Goal: Submit feedback/report problem

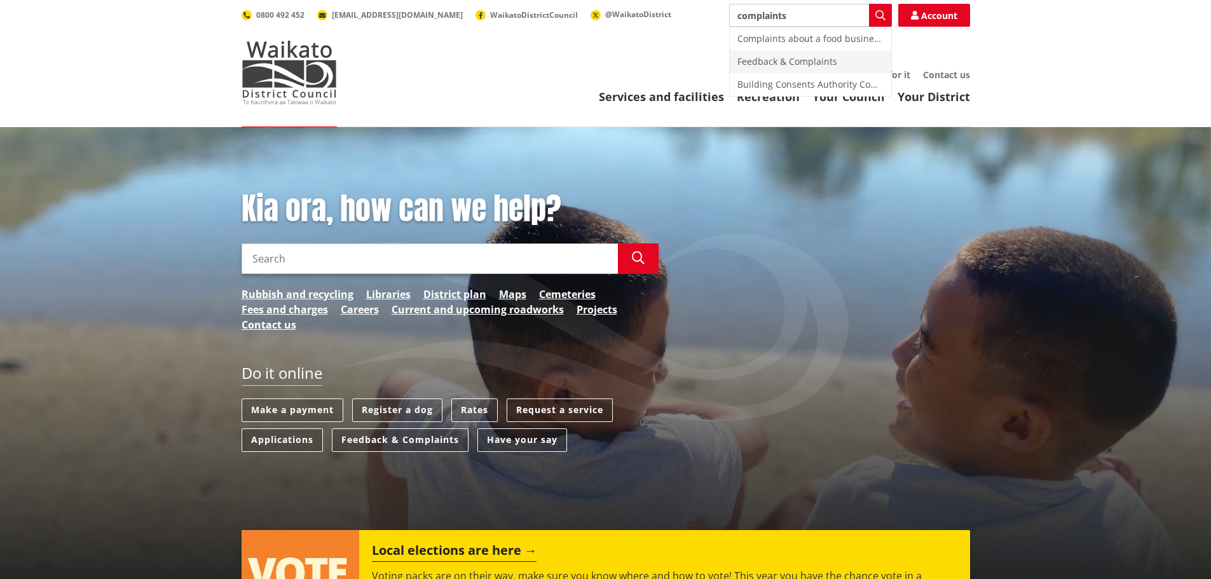
click at [775, 57] on div "Feedback & Complaints" at bounding box center [810, 61] width 161 height 23
type input "Feedback & Complaints"
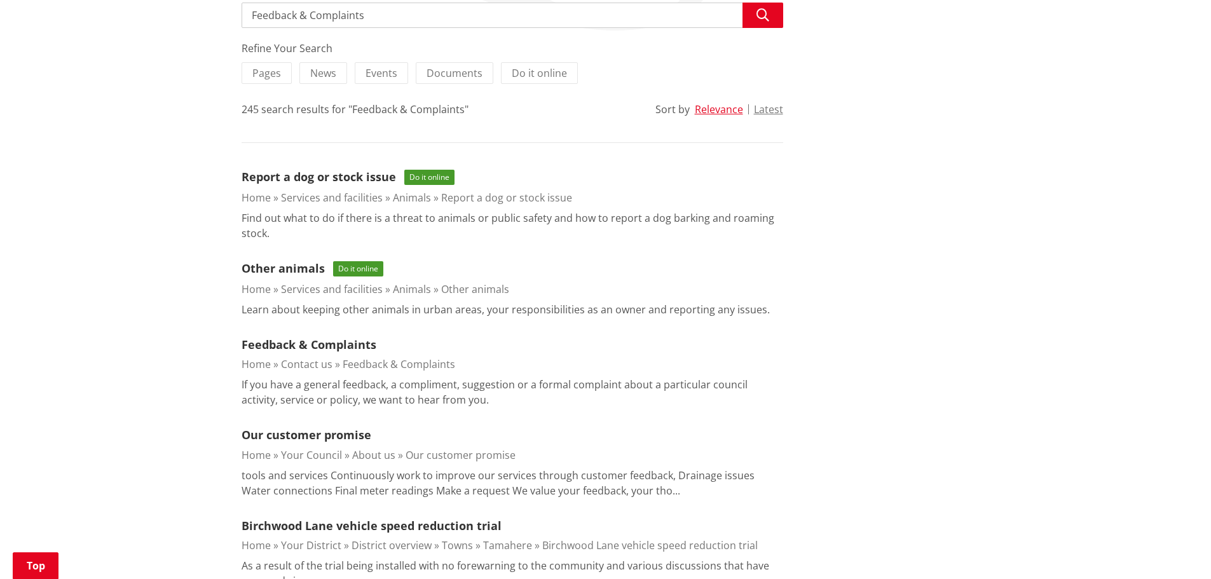
scroll to position [318, 0]
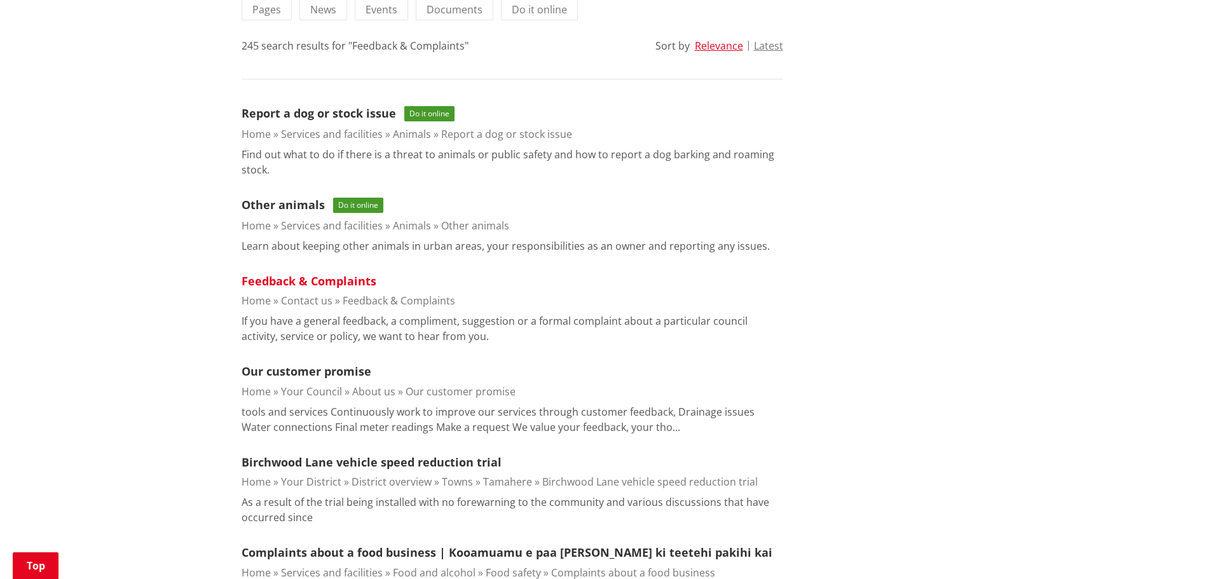
click at [318, 278] on link "Feedback & Complaints" at bounding box center [309, 280] width 135 height 15
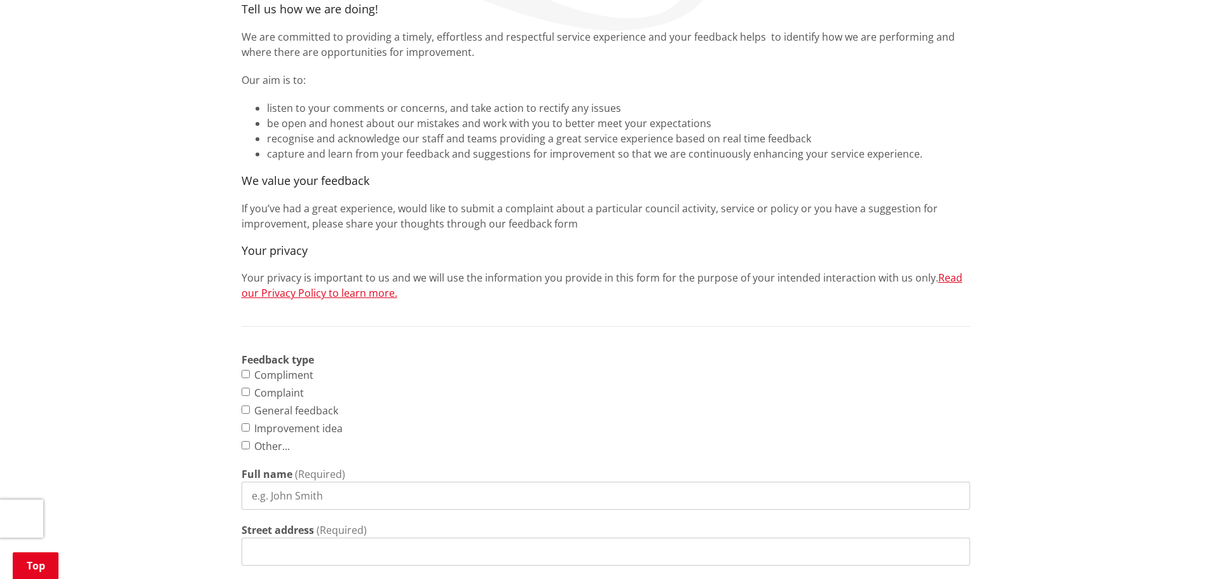
scroll to position [191, 0]
